Goal: Task Accomplishment & Management: Complete application form

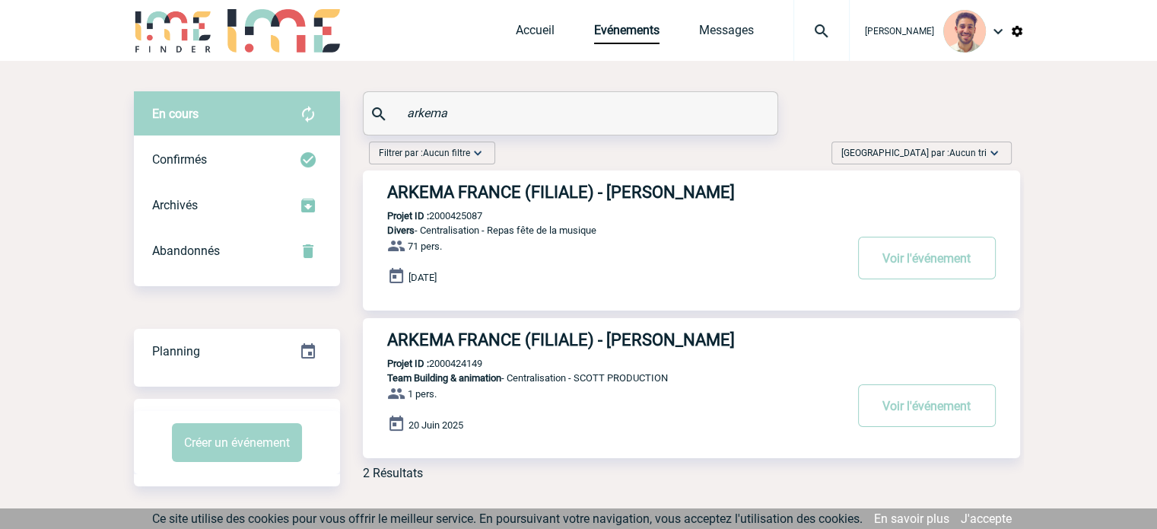
click at [489, 361] on div "ARKEMA FRANCE (FILIALE) - Zélie SCHOTTE Projet ID : 2000424149 Team Building & …" at bounding box center [691, 388] width 657 height 140
drag, startPoint x: 491, startPoint y: 364, endPoint x: 431, endPoint y: 364, distance: 60.1
click at [431, 364] on div "ARKEMA FRANCE (FILIALE) - Zélie SCHOTTE Projet ID : 2000424149 Team Building & …" at bounding box center [691, 388] width 657 height 140
copy p "2000424149"
click at [526, 30] on link "Accueil" at bounding box center [535, 33] width 39 height 21
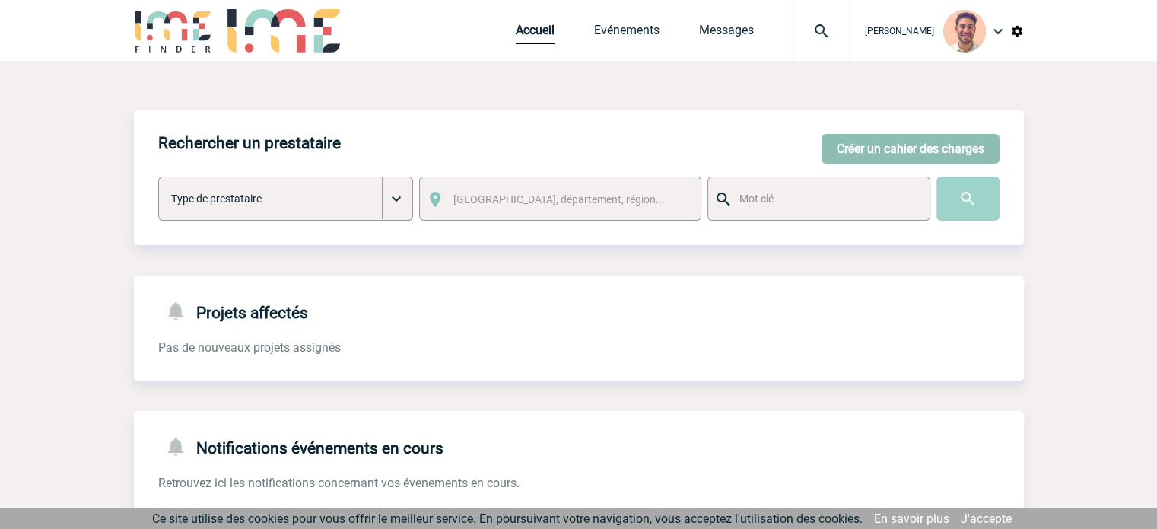
click at [858, 155] on button "Créer un cahier des charges" at bounding box center [911, 149] width 178 height 30
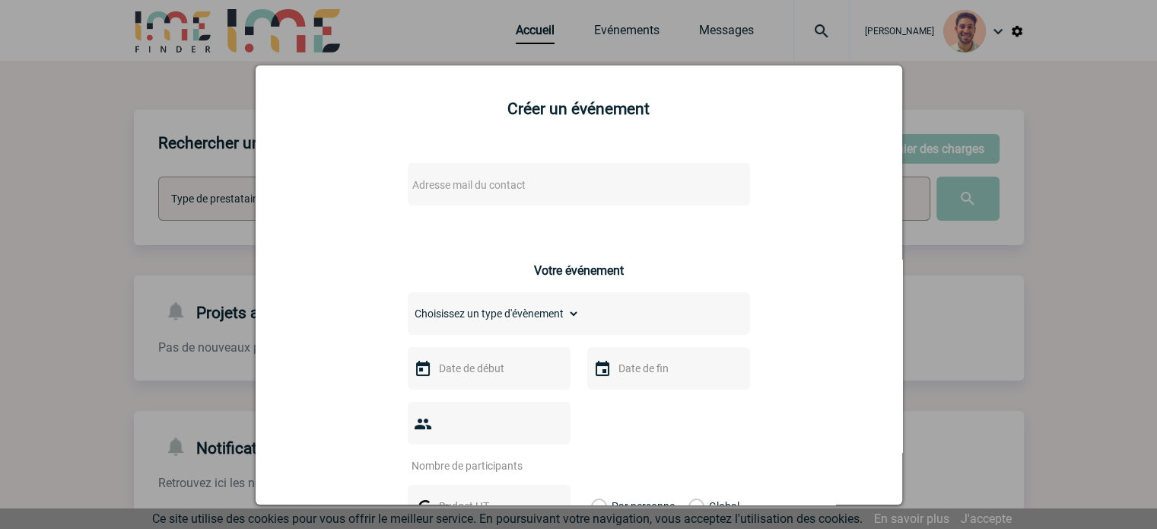
click at [486, 198] on div "Adresse mail du contact" at bounding box center [579, 184] width 342 height 43
click at [490, 188] on span "Adresse mail du contact" at bounding box center [468, 185] width 113 height 12
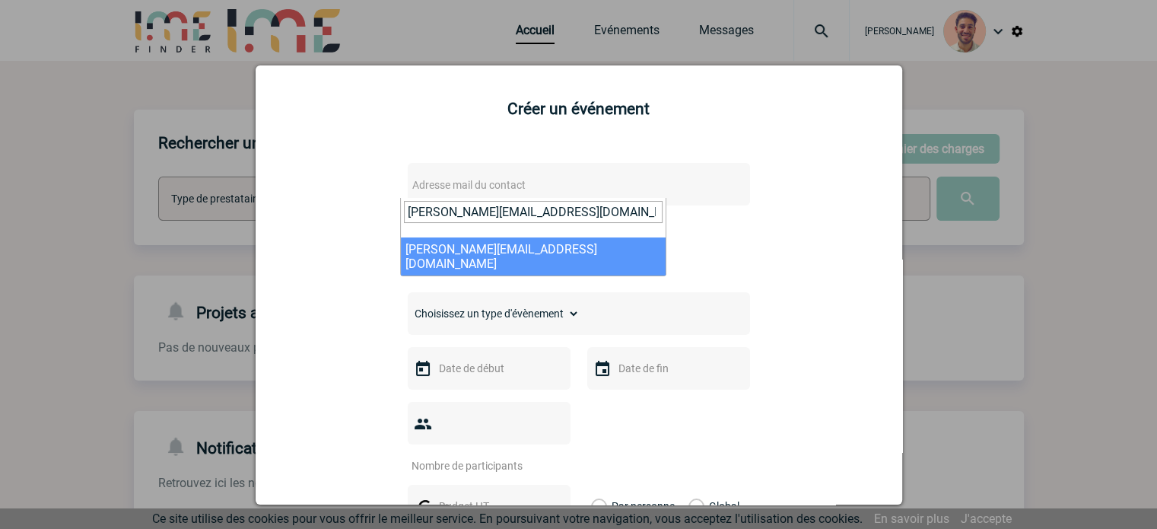
type input "anne-laure.bezzina-braud@capgemini.com"
select select "113167"
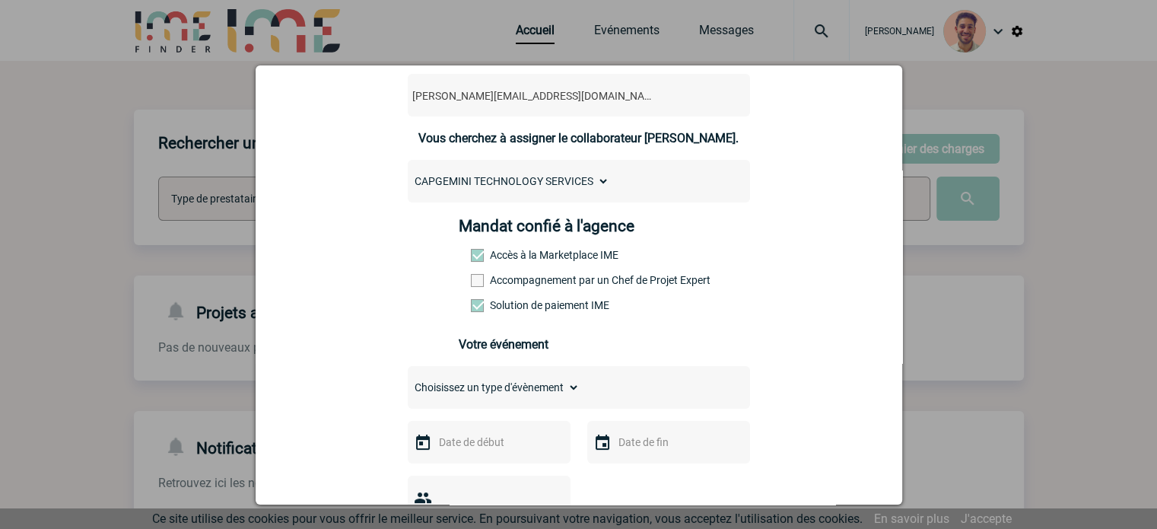
scroll to position [228, 0]
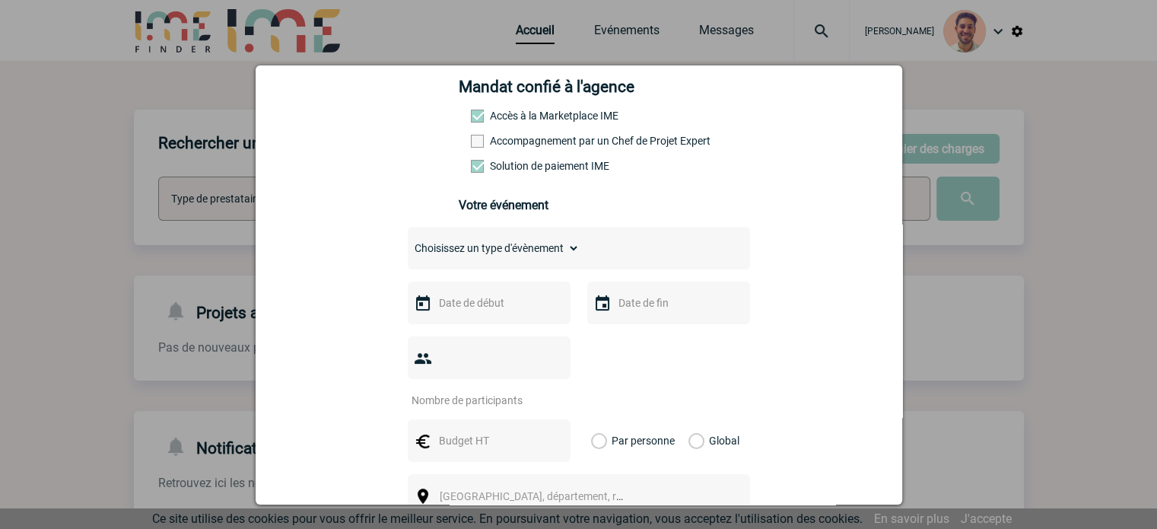
click at [482, 269] on div "Choisissez un type d'évènement Séminaire avec nuitée Séminaire sans nuitée Repa…" at bounding box center [579, 248] width 342 height 43
click at [491, 264] on div "Choisissez un type d'évènement Séminaire avec nuitée Séminaire sans nuitée Repa…" at bounding box center [579, 248] width 342 height 43
click at [505, 253] on select "Choisissez un type d'évènement Séminaire avec nuitée Séminaire sans nuitée Repa…" at bounding box center [494, 247] width 172 height 21
select select "3"
click at [408, 242] on select "Choisissez un type d'évènement Séminaire avec nuitée Séminaire sans nuitée Repa…" at bounding box center [494, 247] width 172 height 21
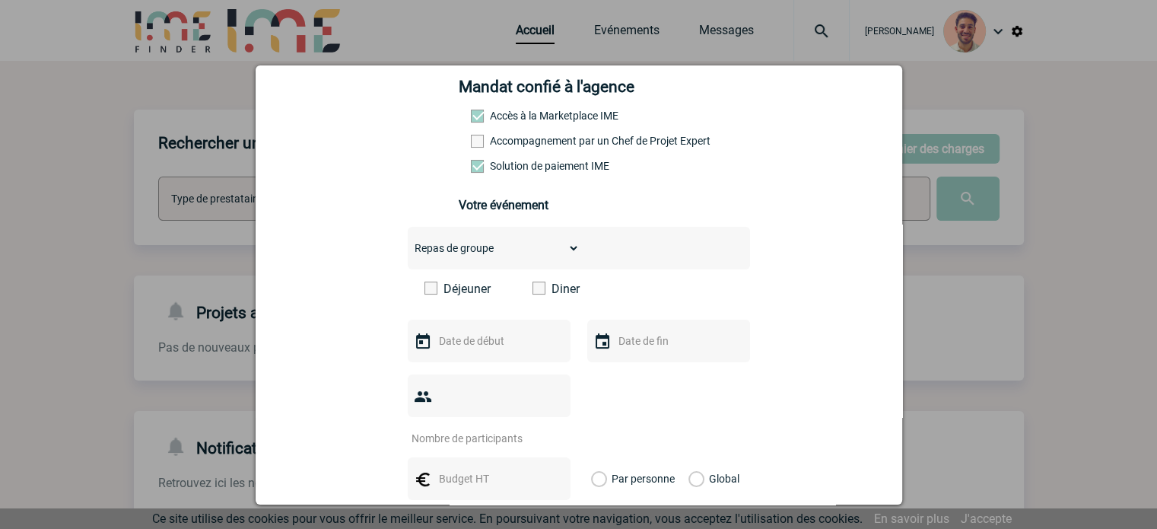
click at [431, 291] on label "Déjeuner" at bounding box center [468, 288] width 87 height 14
click at [0, 0] on input "Déjeuner" at bounding box center [0, 0] width 0 height 0
click at [481, 351] on input "text" at bounding box center [487, 341] width 105 height 20
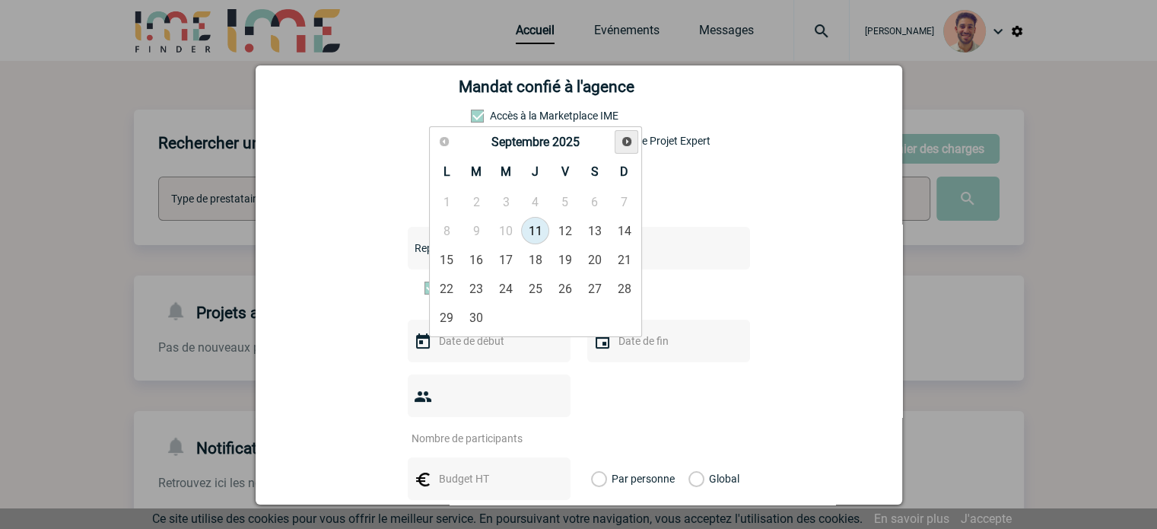
click at [628, 148] on link "Suivant" at bounding box center [627, 142] width 24 height 24
click at [453, 259] on link "13" at bounding box center [447, 259] width 28 height 27
type input "13-10-2025"
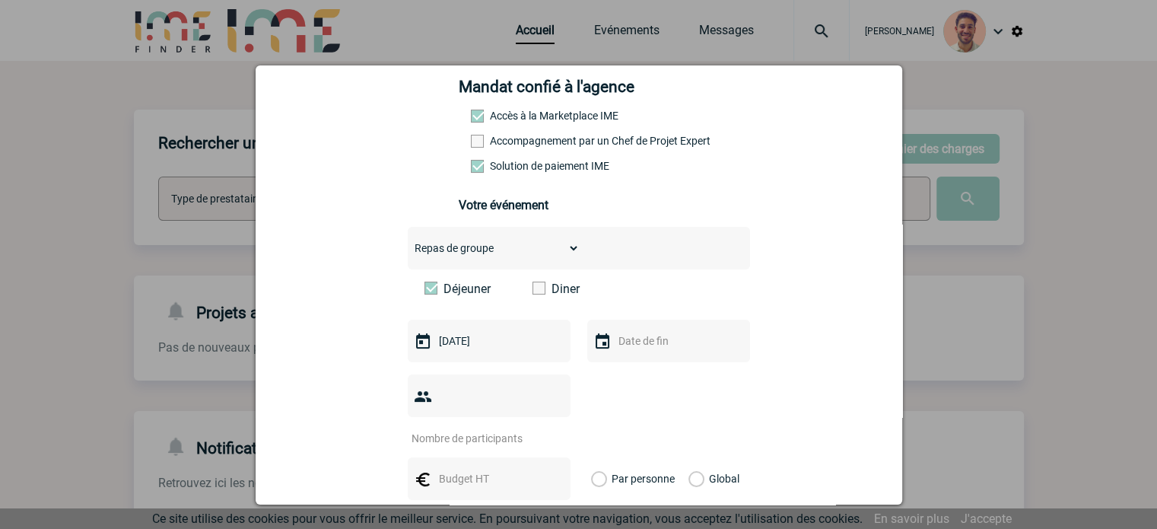
click at [692, 351] on input "text" at bounding box center [667, 341] width 105 height 20
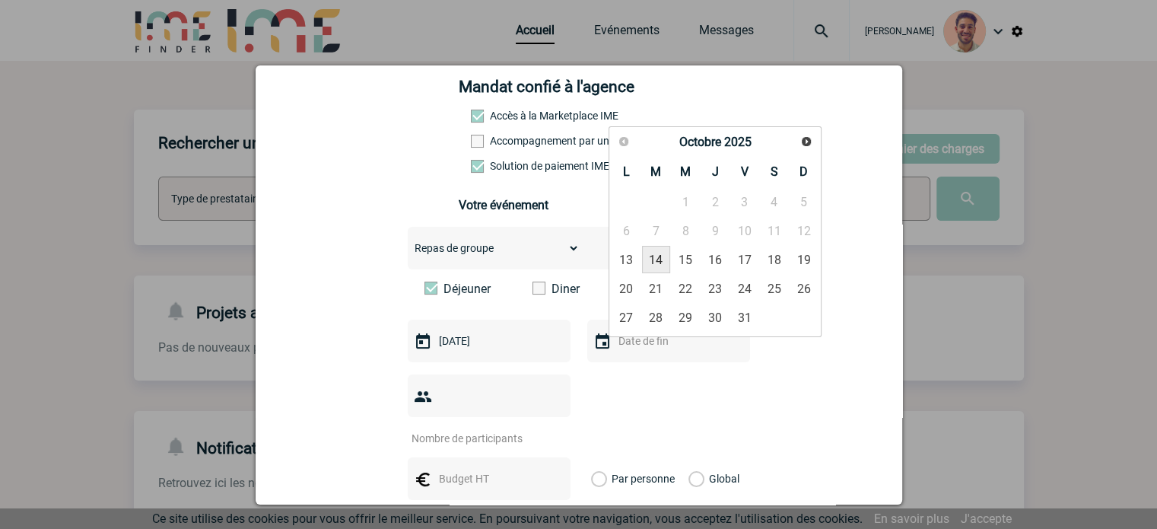
click at [667, 255] on link "14" at bounding box center [656, 259] width 28 height 27
type input "14-10-2025"
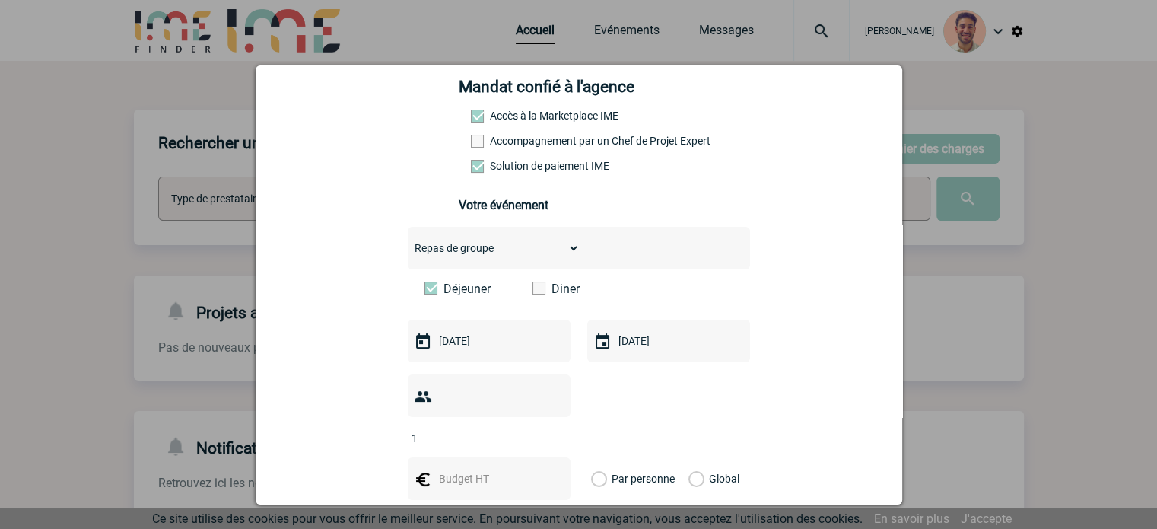
type input "1"
click at [545, 428] on input "1" at bounding box center [479, 438] width 143 height 20
type input "20"
click at [456, 469] on input "text" at bounding box center [487, 479] width 105 height 20
type input "1000"
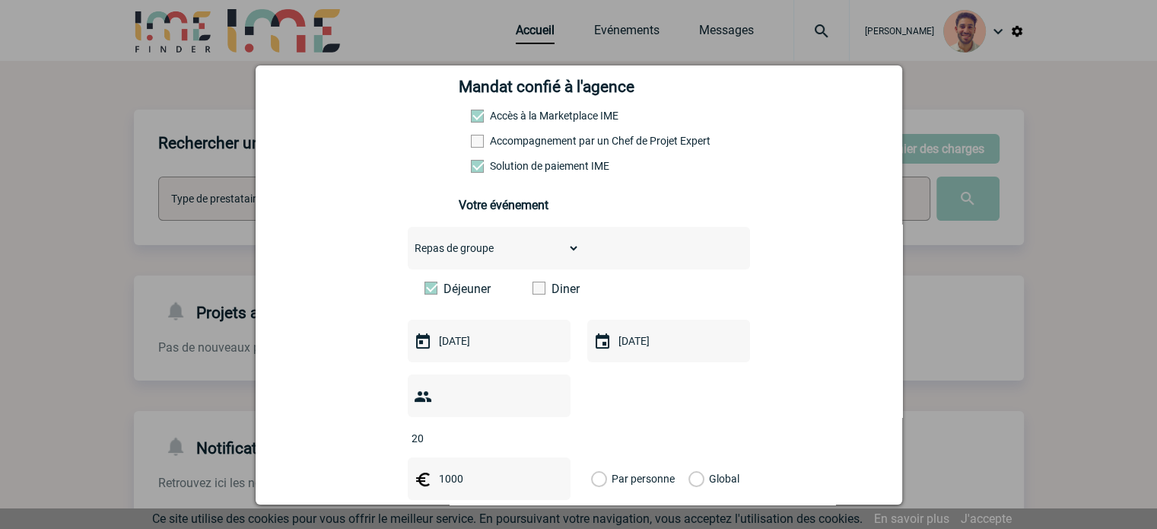
click at [689, 464] on label "Global" at bounding box center [693, 478] width 10 height 43
click at [0, 0] on input "Global" at bounding box center [0, 0] width 0 height 0
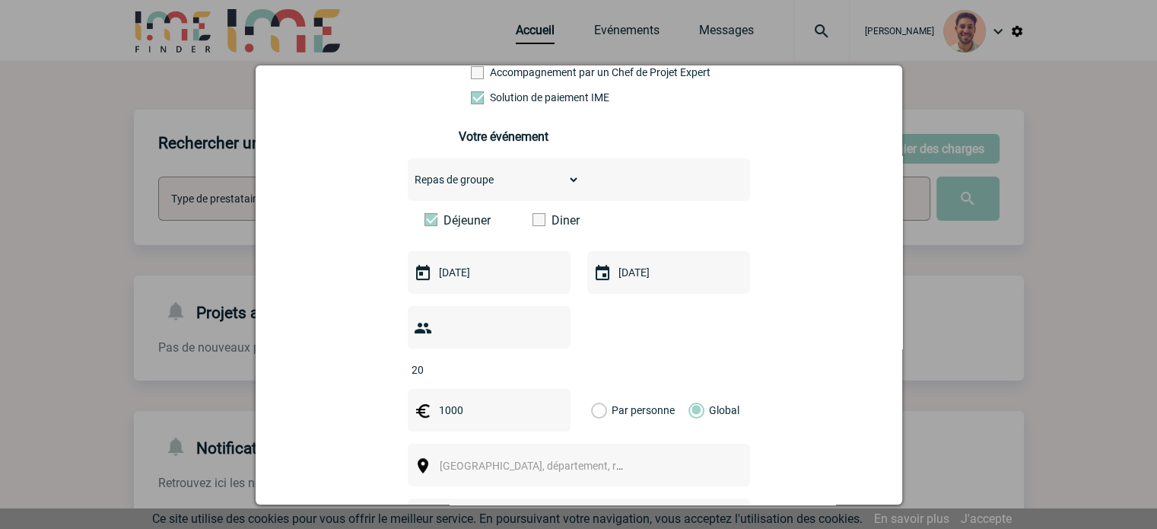
scroll to position [456, 0]
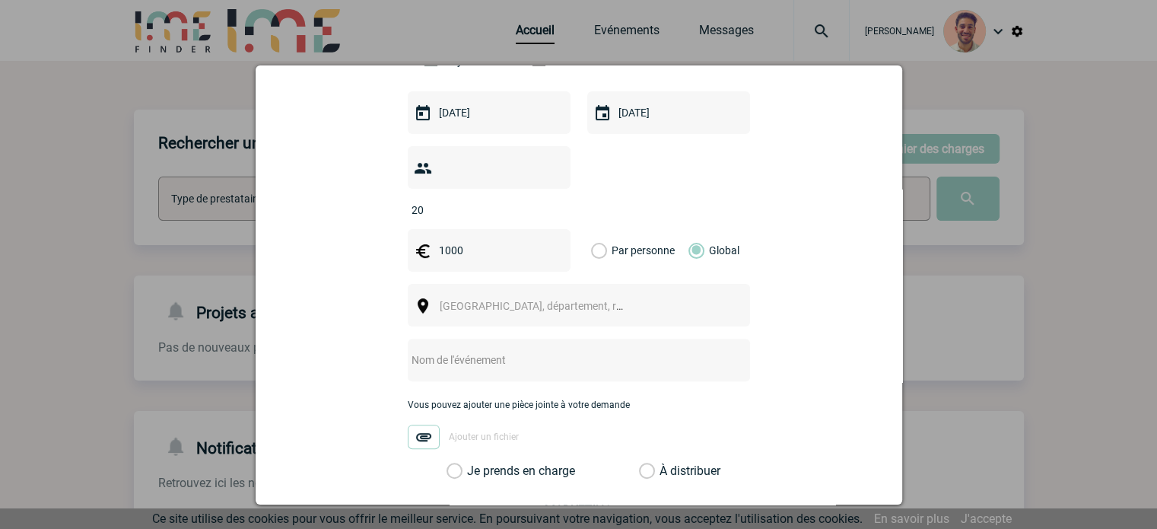
click at [523, 294] on div "Ville, département, région..." at bounding box center [579, 305] width 342 height 43
click at [523, 295] on span "Ville, département, région..." at bounding box center [538, 305] width 209 height 21
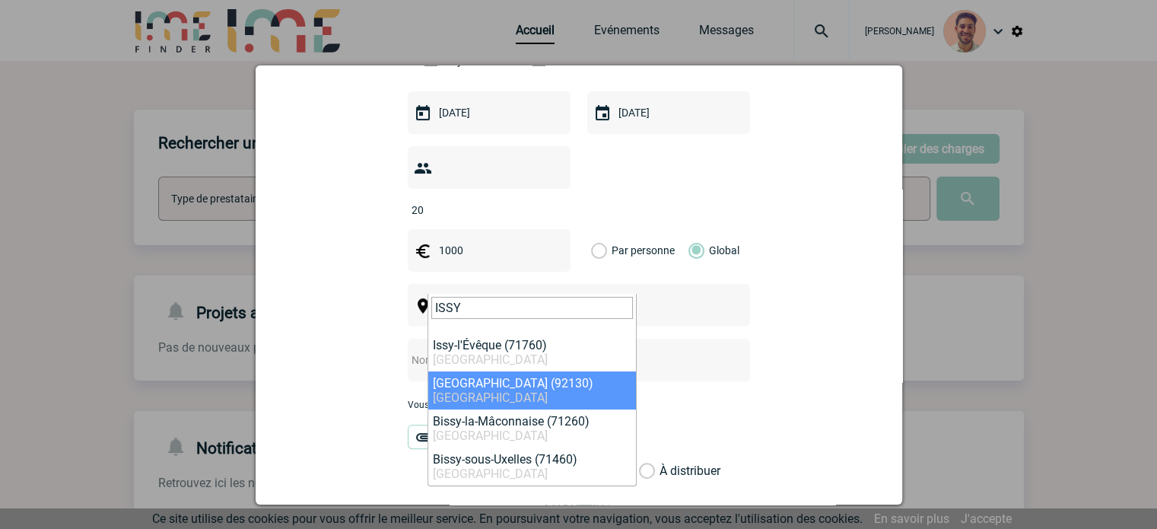
type input "ISSY"
select select "43"
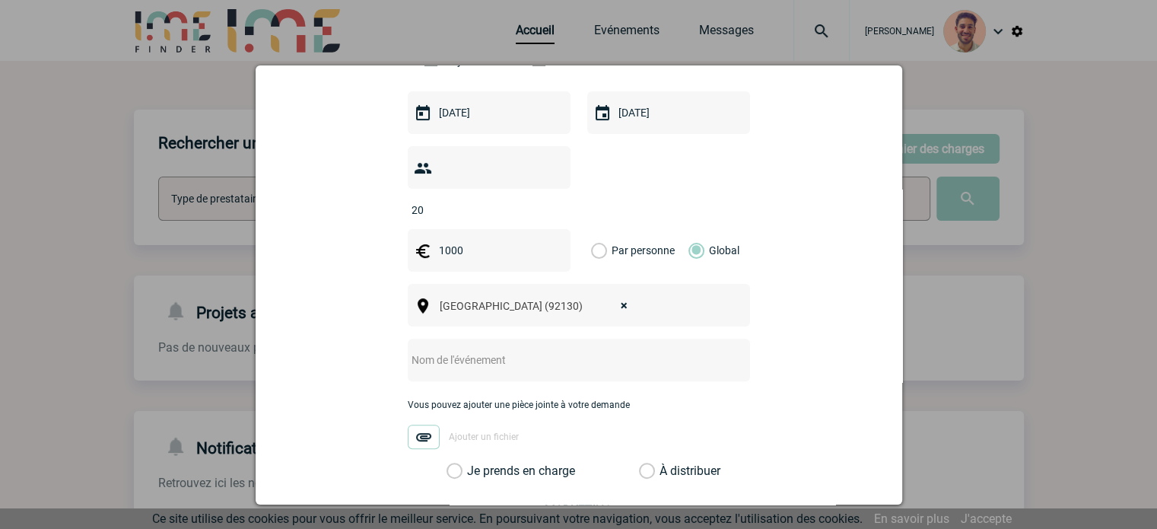
click at [545, 314] on div "Choisissez un type d'évènement Séminaire avec nuitée Séminaire sans nuitée Repa…" at bounding box center [579, 238] width 342 height 480
drag, startPoint x: 526, startPoint y: 332, endPoint x: 521, endPoint y: 339, distance: 8.7
click at [526, 350] on input "text" at bounding box center [559, 360] width 302 height 20
type input "t"
type input "Traiteur 13 & 14 octobre"
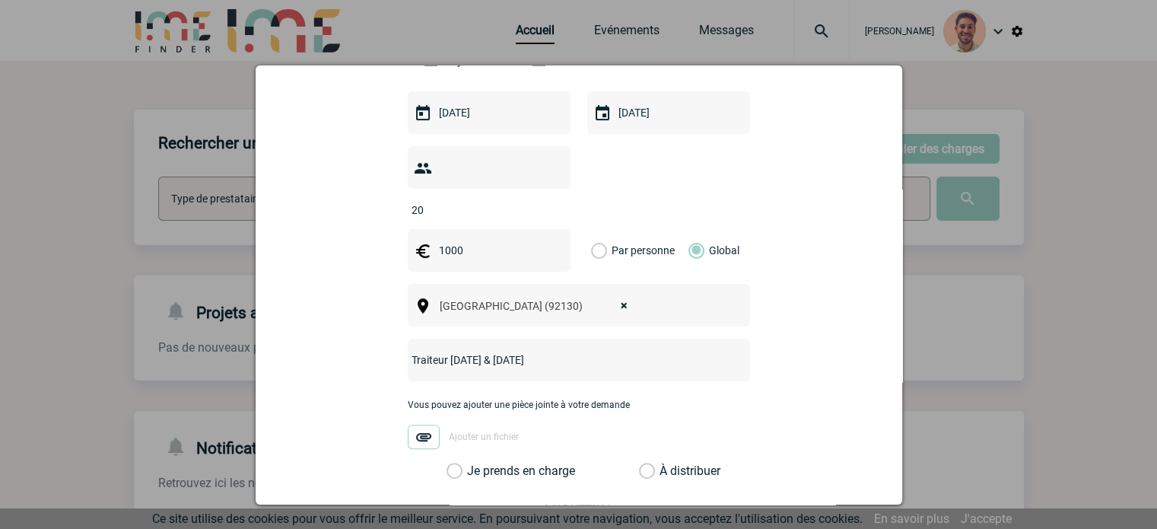
click at [467, 463] on label "Je prends en charge" at bounding box center [460, 470] width 26 height 15
click at [0, 0] on input "Je prends en charge" at bounding box center [0, 0] width 0 height 0
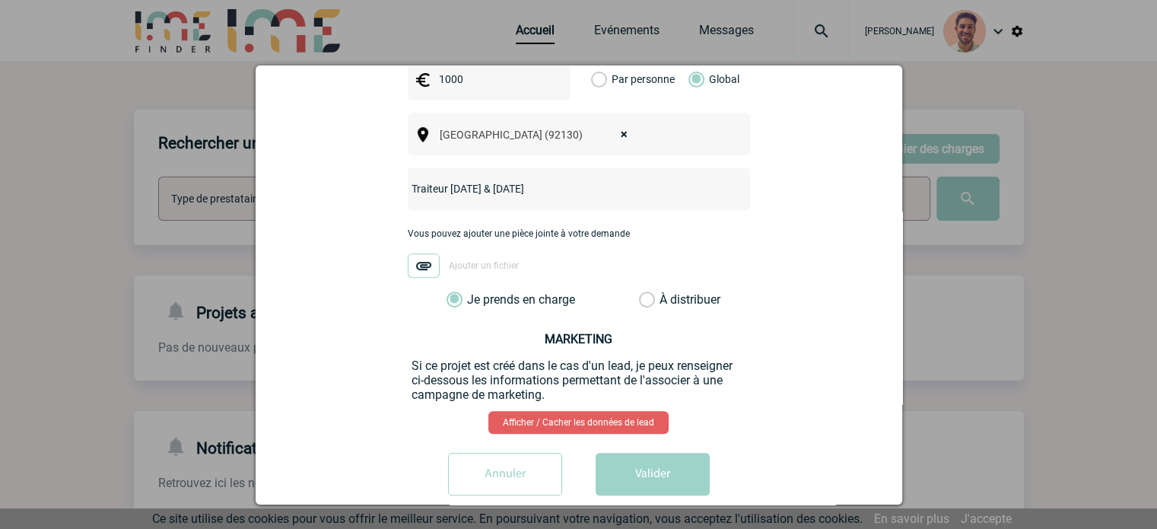
scroll to position [630, 0]
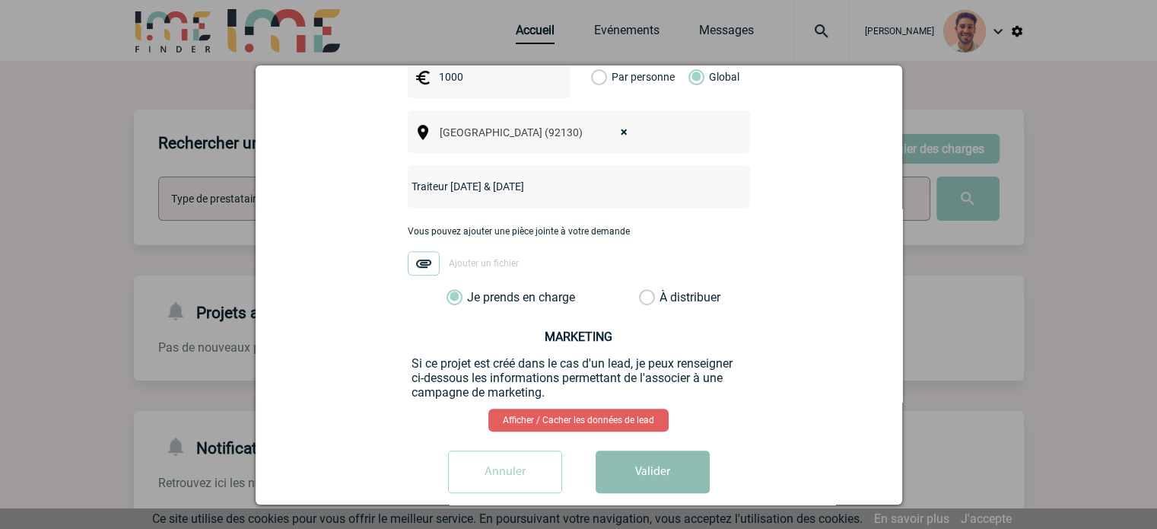
click at [673, 450] on button "Valider" at bounding box center [653, 471] width 114 height 43
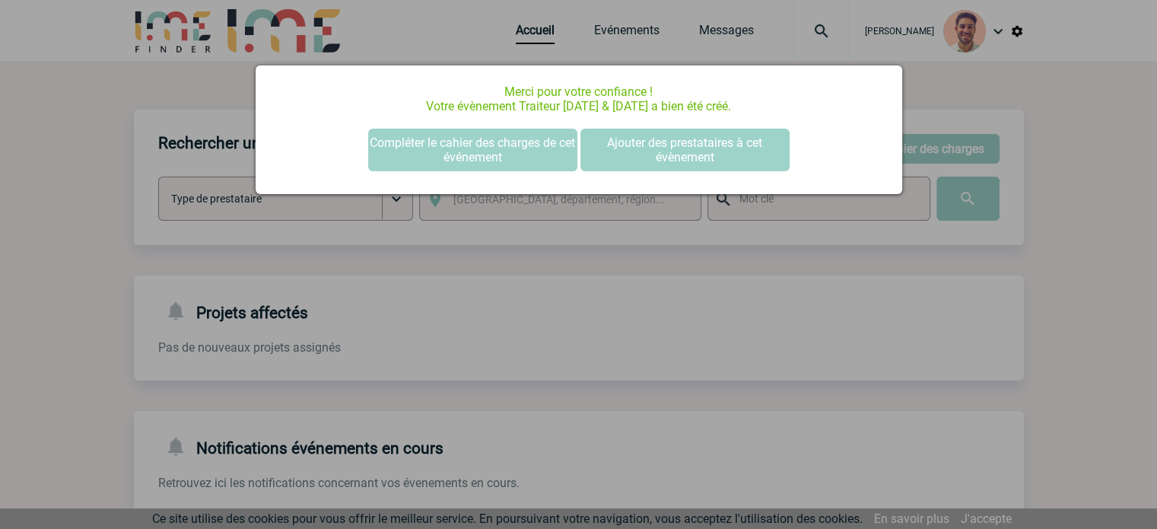
scroll to position [0, 0]
click at [887, 338] on div at bounding box center [578, 264] width 1157 height 529
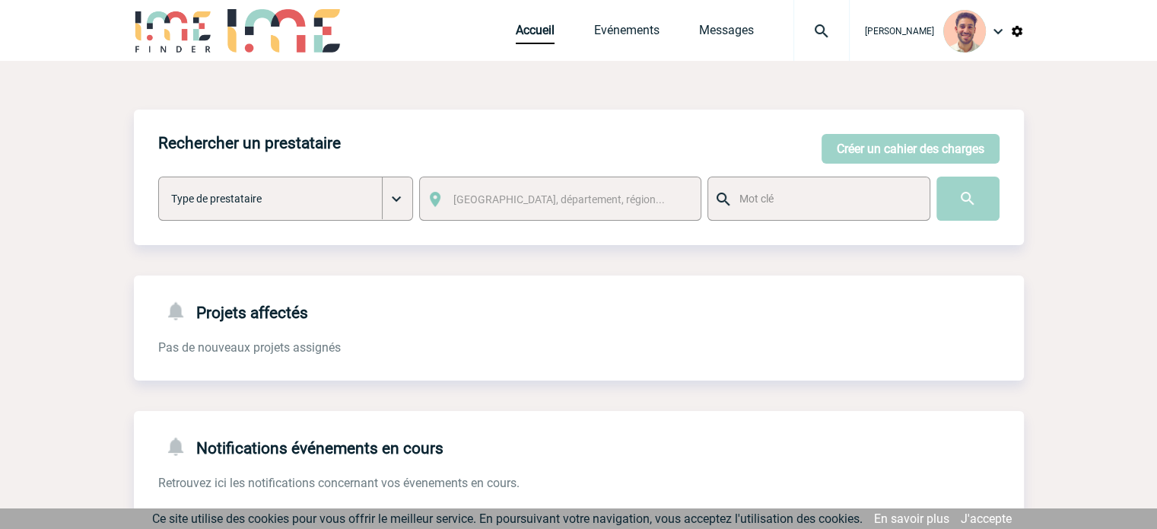
click at [601, 22] on div "Accueil Evénements Messages Projet, client Projet, client" at bounding box center [683, 30] width 334 height 61
click at [645, 35] on link "Evénements" at bounding box center [626, 33] width 65 height 21
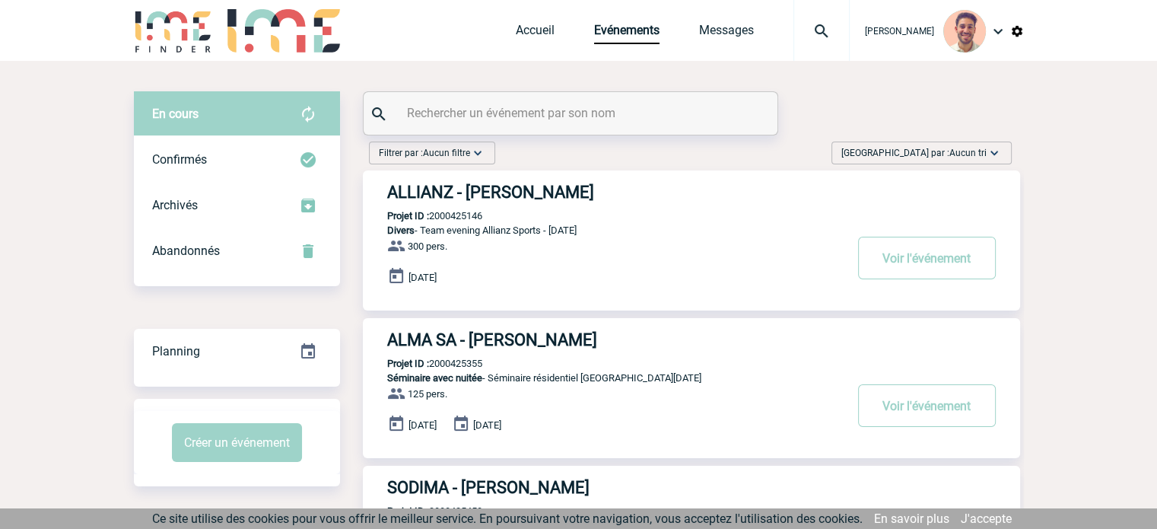
click at [529, 114] on input "text" at bounding box center [572, 113] width 339 height 22
paste input "2000425458"
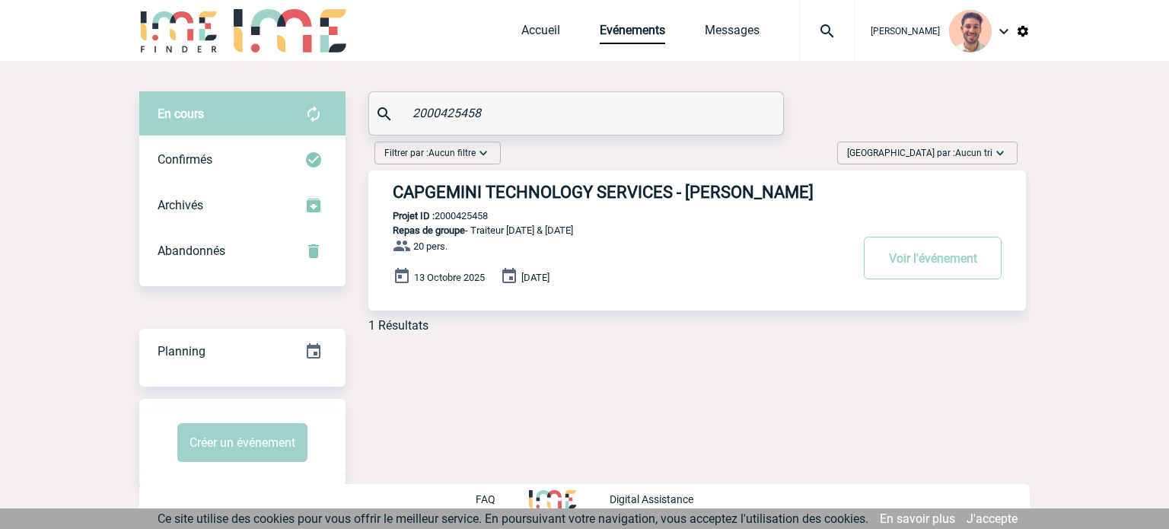
type input "2000425458"
click at [570, 188] on h3 "CAPGEMINI TECHNOLOGY SERVICES - Anne-Laure BRAUD" at bounding box center [621, 192] width 456 height 19
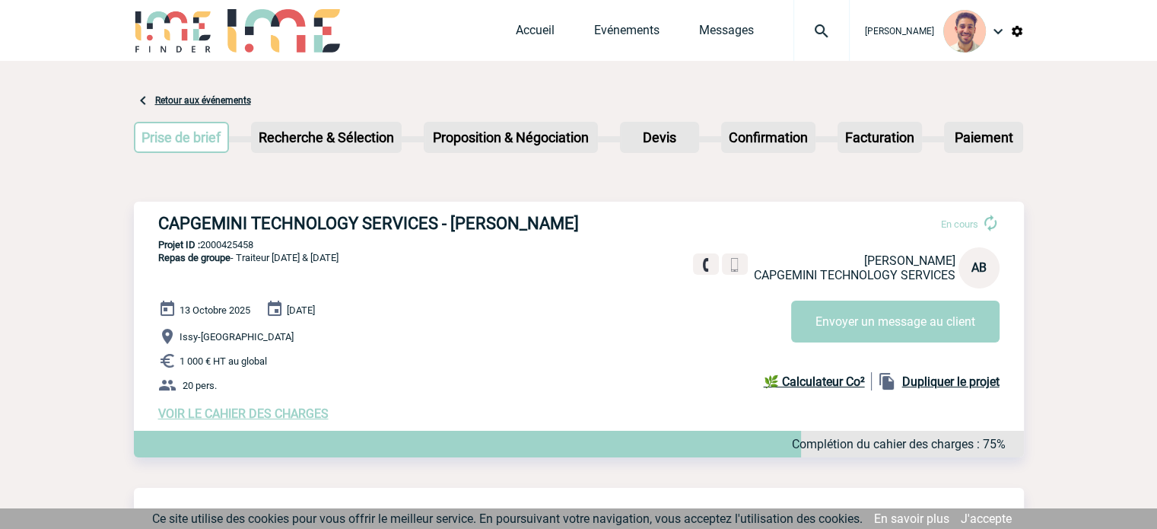
drag, startPoint x: 596, startPoint y: 221, endPoint x: 155, endPoint y: 227, distance: 441.3
click at [155, 227] on div "CAPGEMINI TECHNOLOGY SERVICES - [PERSON_NAME] En cours [PERSON_NAME] CAPGEMINI …" at bounding box center [579, 317] width 890 height 231
copy h3 "CAPGEMINI TECHNOLOGY SERVICES - [PERSON_NAME]"
drag, startPoint x: 229, startPoint y: 288, endPoint x: 246, endPoint y: 275, distance: 21.3
click at [231, 286] on p "Repas de groupe - Traiteur [DATE] & [DATE]" at bounding box center [236, 275] width 205 height 49
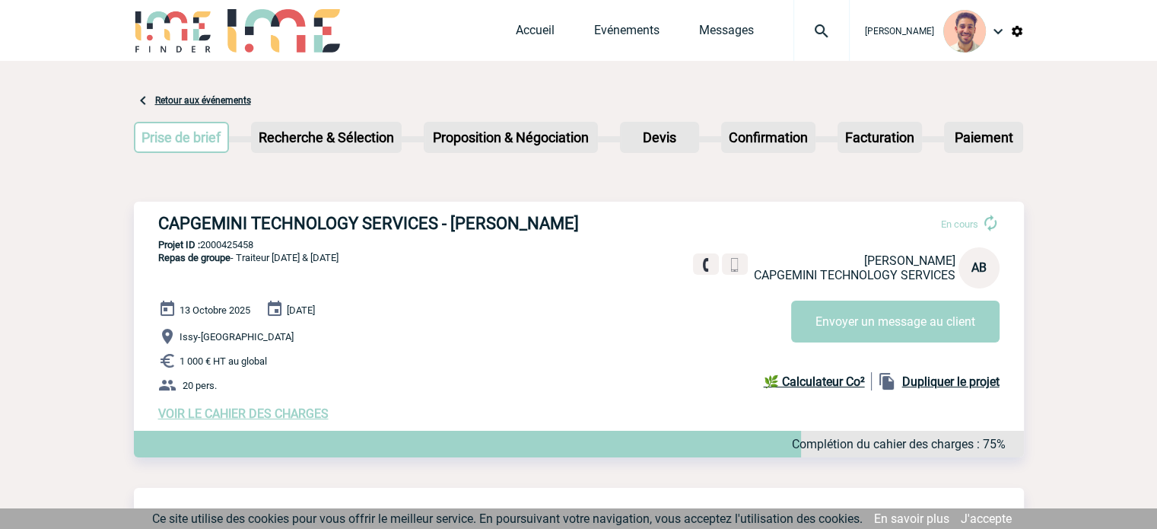
drag, startPoint x: 265, startPoint y: 246, endPoint x: 205, endPoint y: 249, distance: 60.2
click at [205, 249] on p "Projet ID : 2000425458" at bounding box center [579, 244] width 890 height 11
copy p "2000425458"
